Goal: Information Seeking & Learning: Learn about a topic

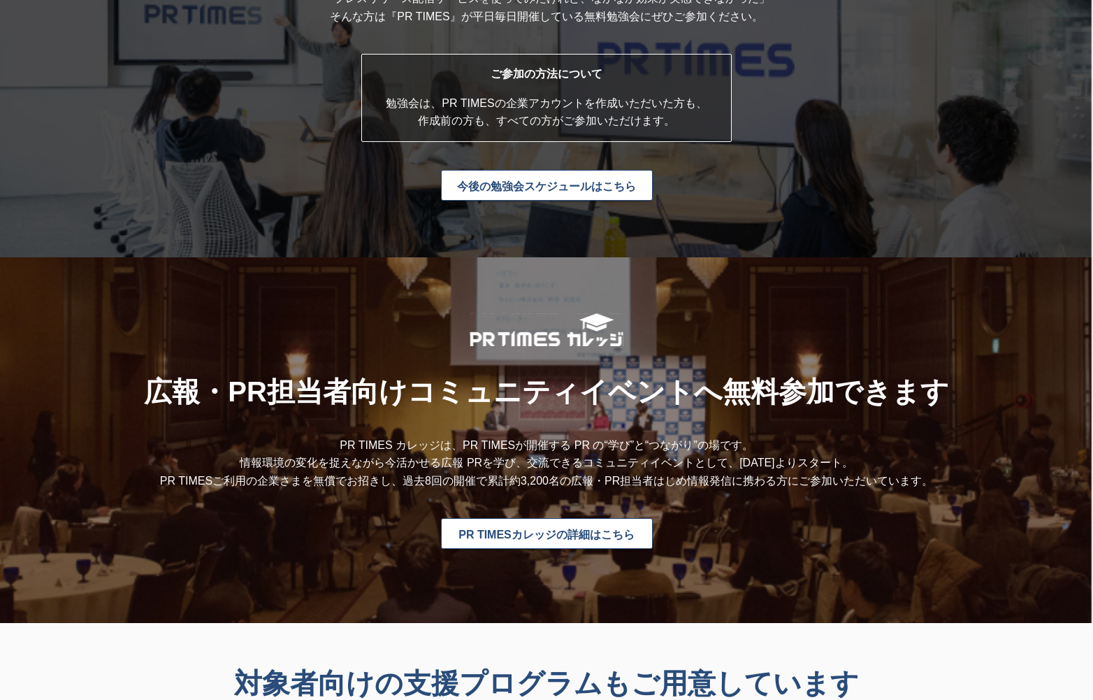
scroll to position [3634, 0]
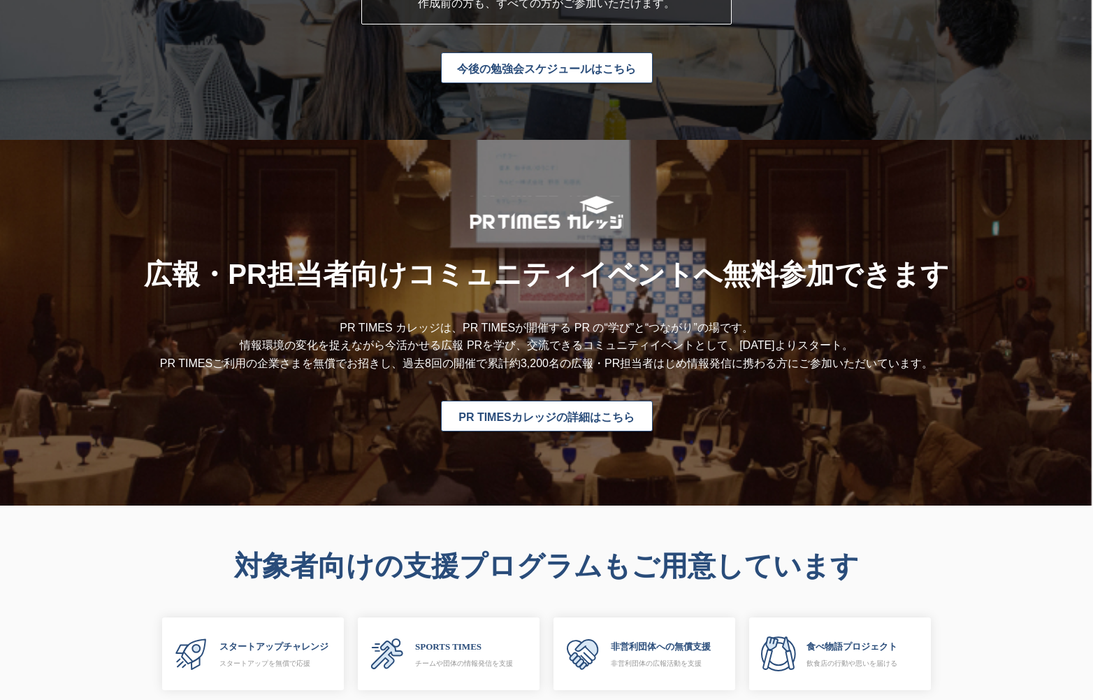
click at [591, 69] on link "今後の勉強会スケジュールはこちら" at bounding box center [547, 67] width 212 height 31
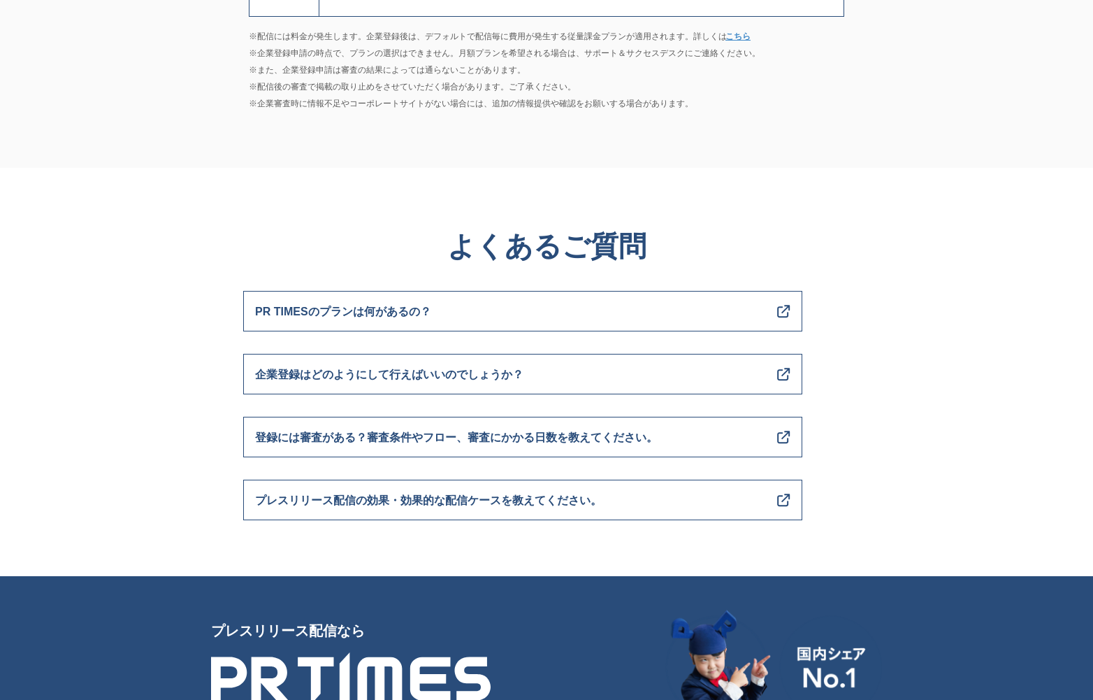
scroll to position [5100, 0]
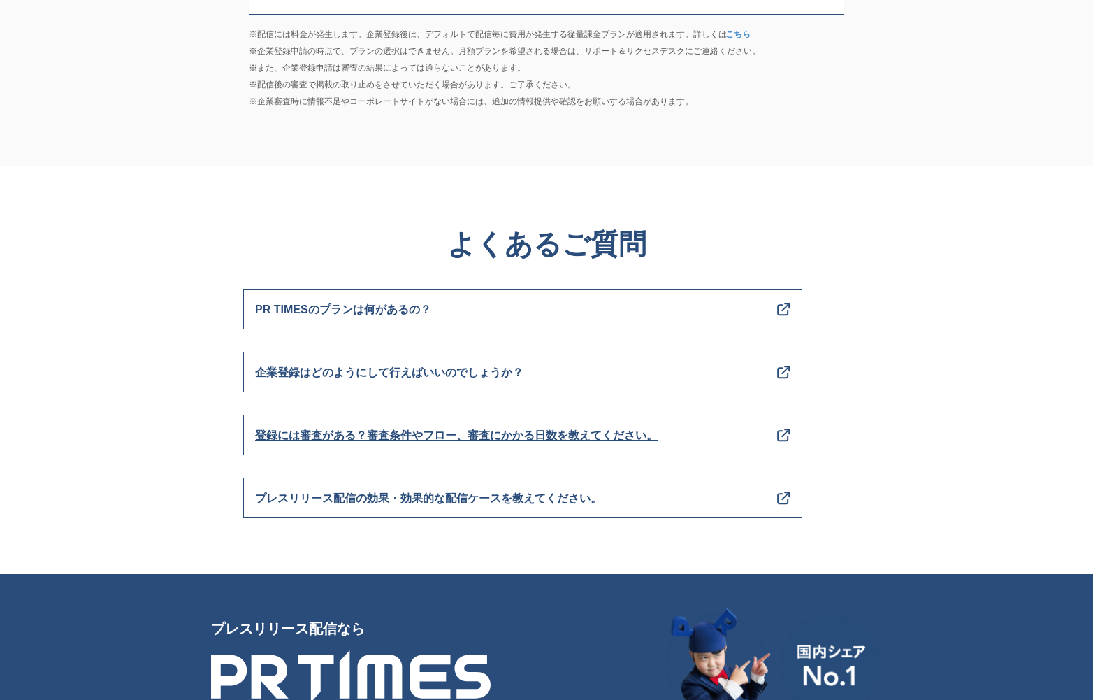
click at [390, 424] on link "登録には審査がある？審査条件やフロー、審査にかかる日数を教えてください。" at bounding box center [522, 434] width 559 height 41
click at [584, 491] on span "プレスリリース配信の効果・効果的な配信ケースを教えてください。" at bounding box center [428, 498] width 347 height 18
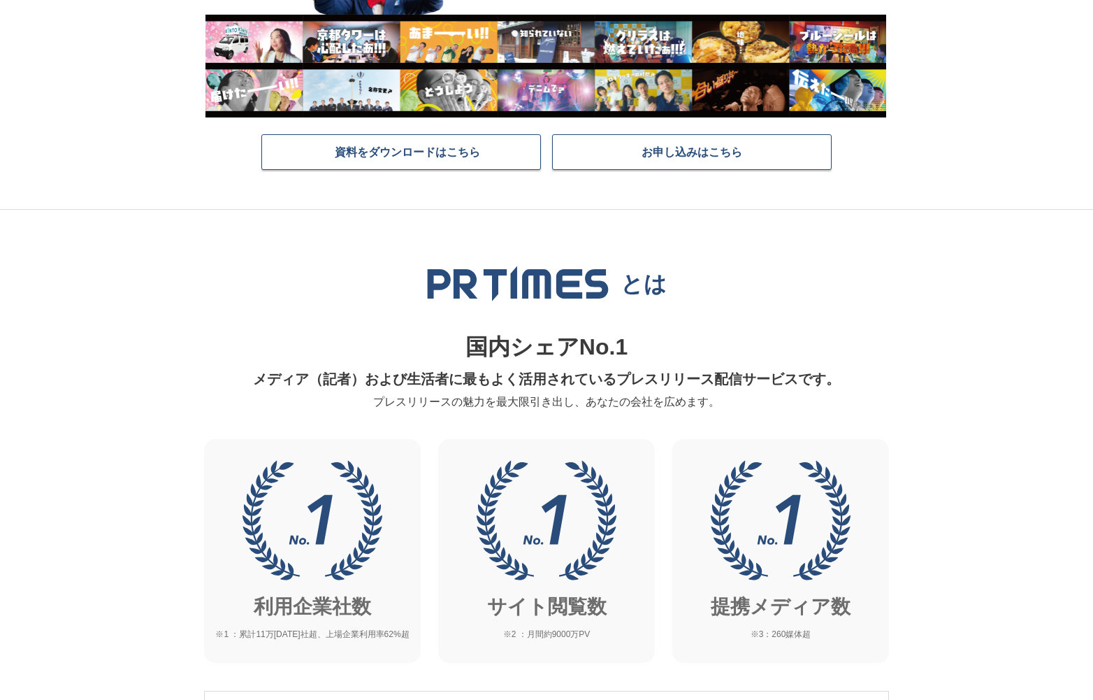
scroll to position [0, 0]
